Goal: Task Accomplishment & Management: Manage account settings

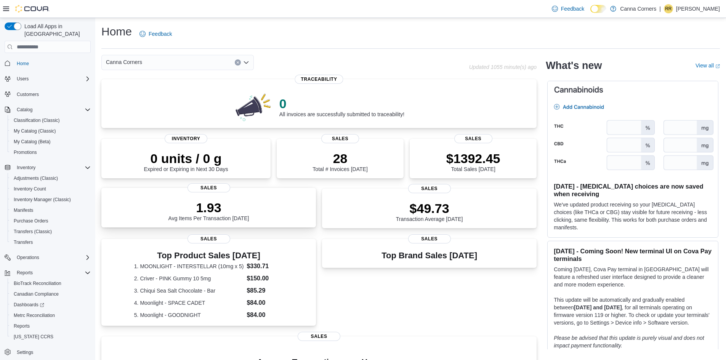
click at [267, 218] on div "1.93 Avg Items Per Transaction [DATE]" at bounding box center [209, 209] width 202 height 24
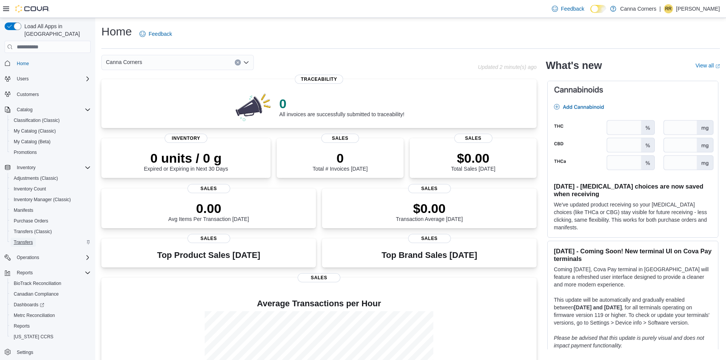
click at [30, 239] on span "Transfers" at bounding box center [23, 242] width 19 height 6
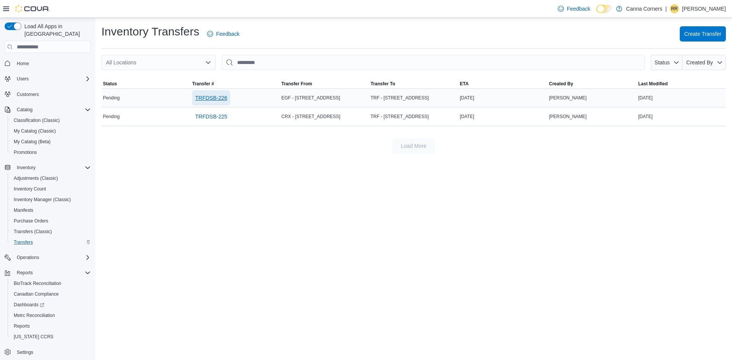
click at [209, 100] on span "TRFDSB-226" at bounding box center [211, 98] width 32 height 8
click at [213, 95] on span "TRFDSB-226" at bounding box center [211, 98] width 32 height 8
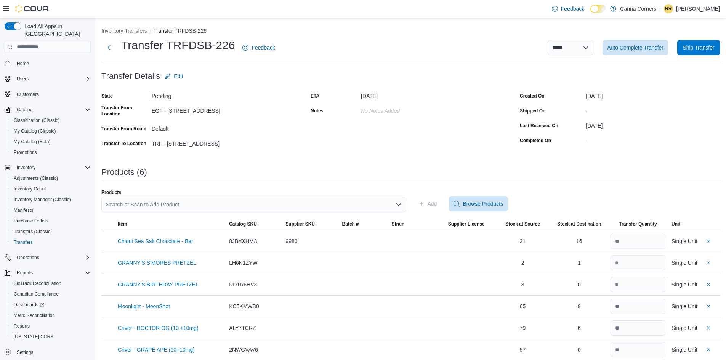
scroll to position [7, 0]
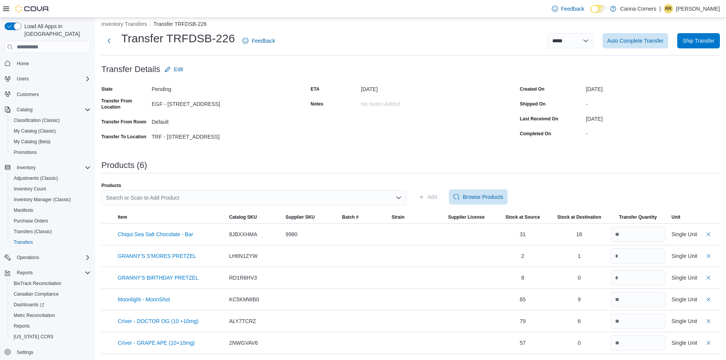
click at [354, 144] on div "**********" at bounding box center [410, 187] width 619 height 334
click at [21, 61] on span "Home" at bounding box center [23, 64] width 12 height 6
